Goal: Find specific page/section: Find specific page/section

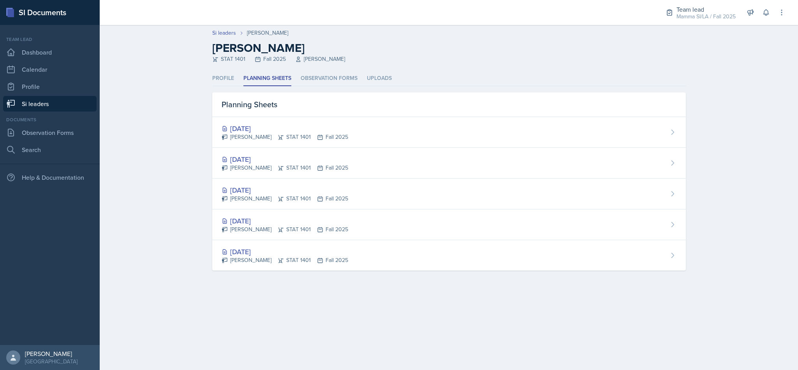
click at [710, 20] on div "Mamma SI/LA / Fall 2025" at bounding box center [706, 16] width 59 height 8
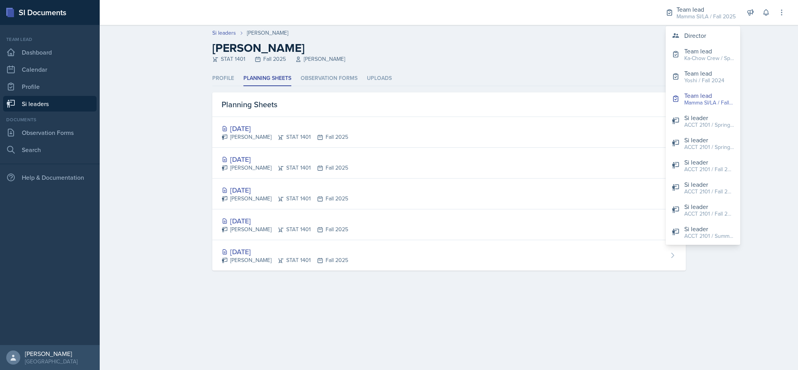
click at [616, 66] on header "Si leaders Sofia Rose Ibarra Sofia Rose Ibarra STAT 1401 Fall 2025 Sheri Johnson" at bounding box center [449, 48] width 698 height 46
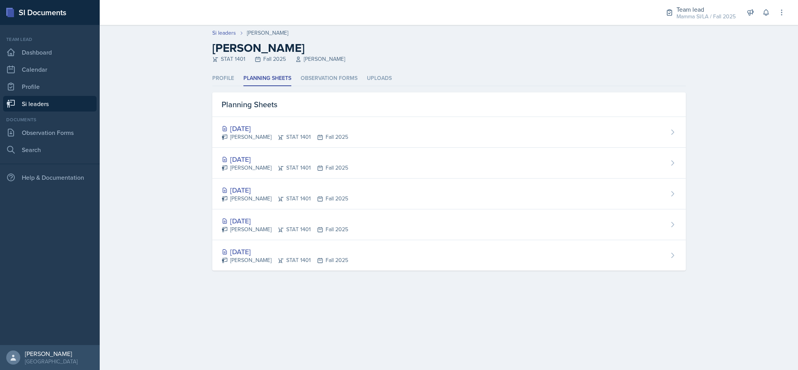
click at [72, 102] on link "Si leaders" at bounding box center [49, 104] width 93 height 16
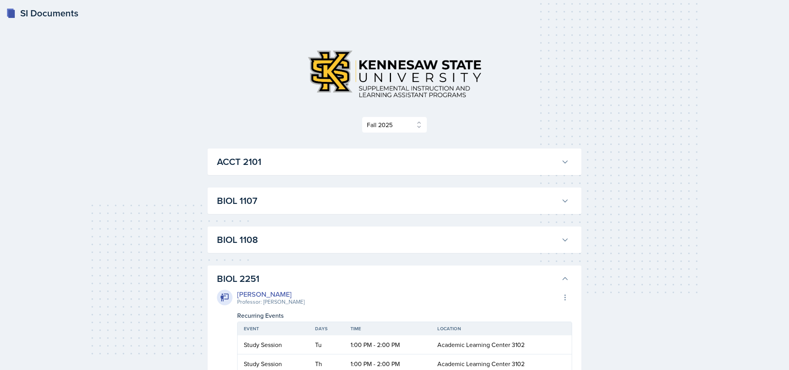
select select "2bed604d-1099-4043-b1bc-2365e8740244"
